Goal: Task Accomplishment & Management: Use online tool/utility

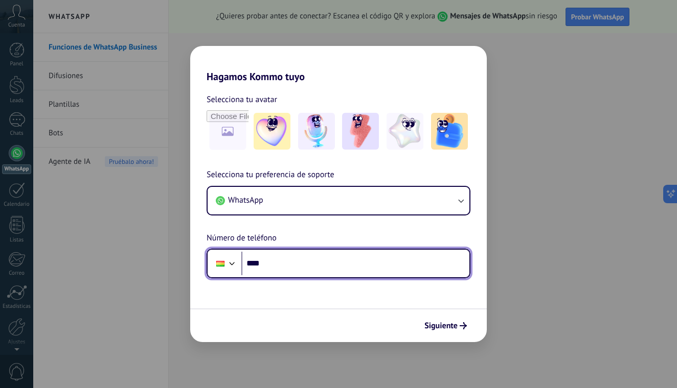
click at [332, 267] on input "****" at bounding box center [355, 264] width 228 height 24
type input "**********"
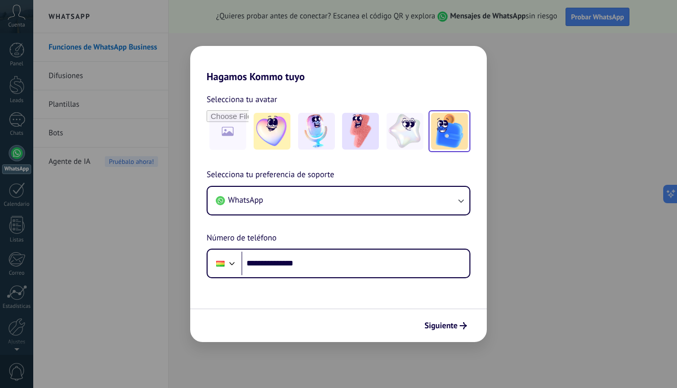
click at [454, 129] on img at bounding box center [449, 131] width 37 height 37
click at [441, 328] on span "Siguiente" at bounding box center [440, 325] width 33 height 7
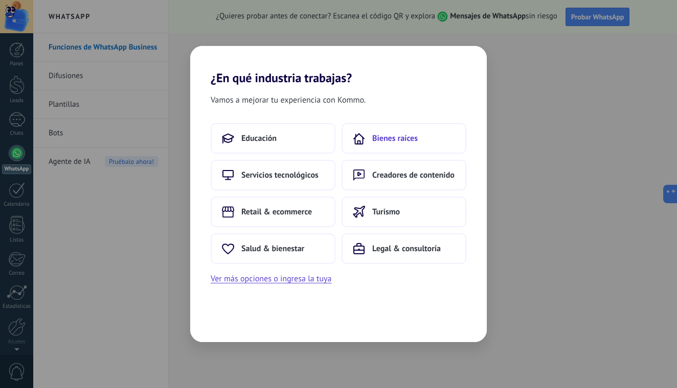
click at [401, 144] on button "Bienes raíces" at bounding box center [403, 138] width 125 height 31
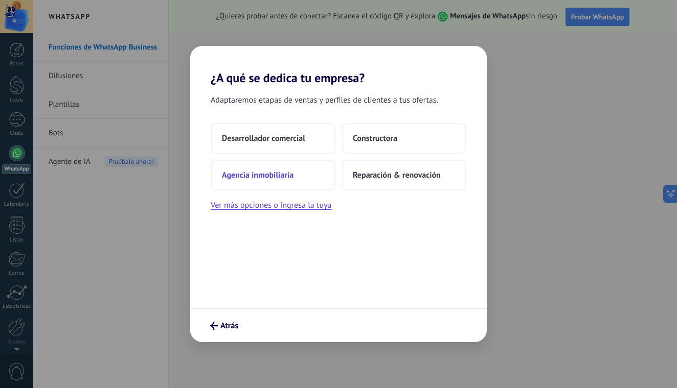
click at [247, 178] on span "Agencia inmobiliaria" at bounding box center [258, 175] width 72 height 10
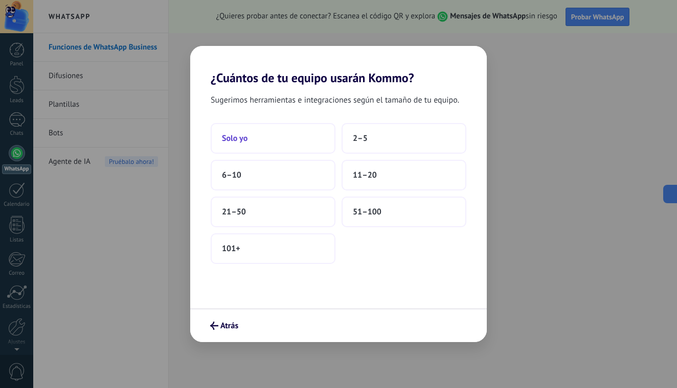
click at [300, 140] on button "Solo yo" at bounding box center [273, 138] width 125 height 31
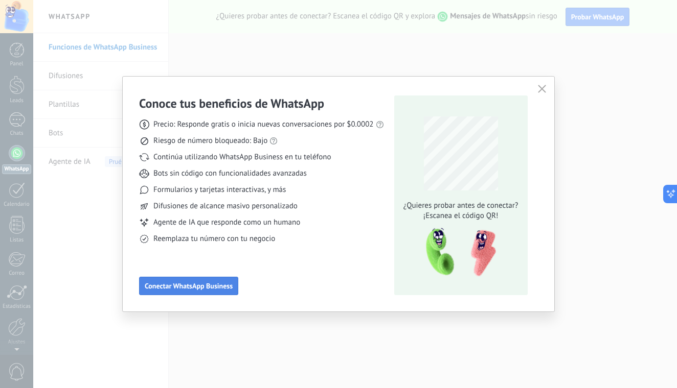
click at [197, 286] on span "Conectar WhatsApp Business" at bounding box center [189, 286] width 88 height 7
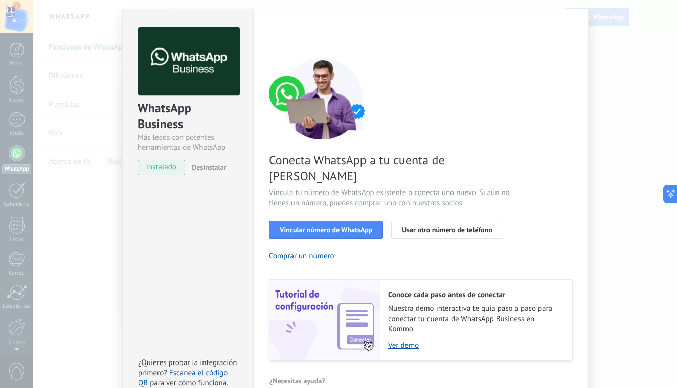
scroll to position [35, 0]
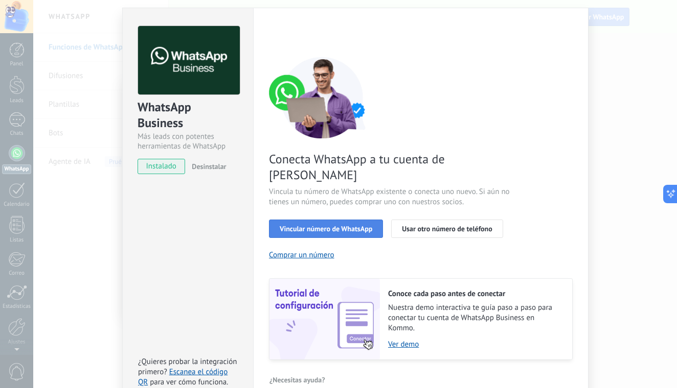
click at [346, 225] on span "Vincular número de WhatsApp" at bounding box center [326, 228] width 92 height 7
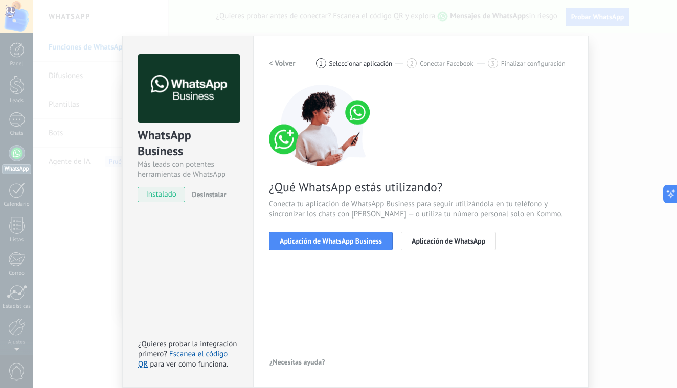
click at [346, 238] on span "Aplicación de WhatsApp Business" at bounding box center [331, 241] width 102 height 7
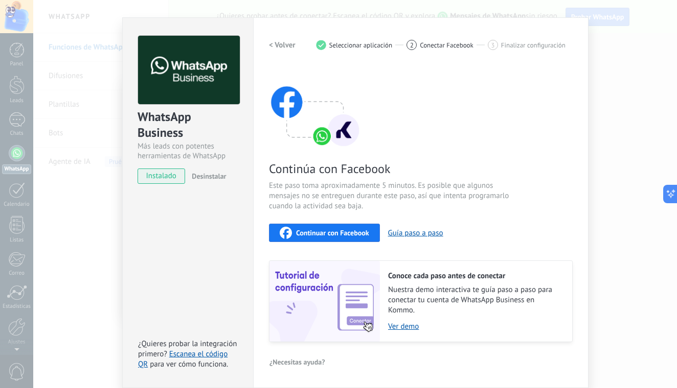
click at [346, 213] on div "Continúa con Facebook Este paso toma aproximadamente 5 minutos. Es posible que …" at bounding box center [421, 204] width 304 height 276
click at [332, 229] on span "Continuar con Facebook" at bounding box center [332, 232] width 73 height 7
click at [345, 234] on span "Continuar con Facebook" at bounding box center [332, 233] width 73 height 7
click at [296, 236] on span "Continuar con Facebook" at bounding box center [332, 233] width 73 height 7
